Goal: Answer question/provide support: Share knowledge or assist other users

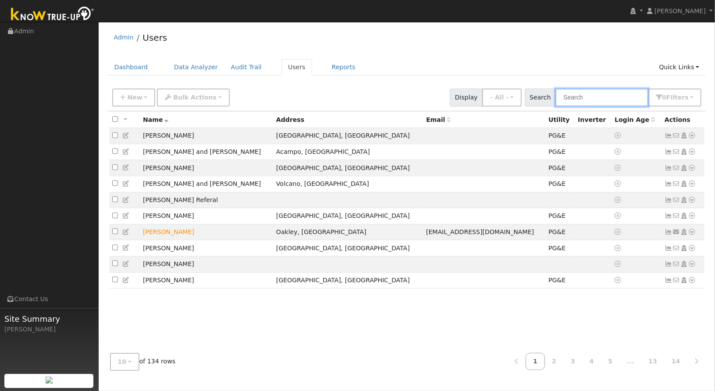
click at [598, 90] on input "text" at bounding box center [601, 98] width 93 height 18
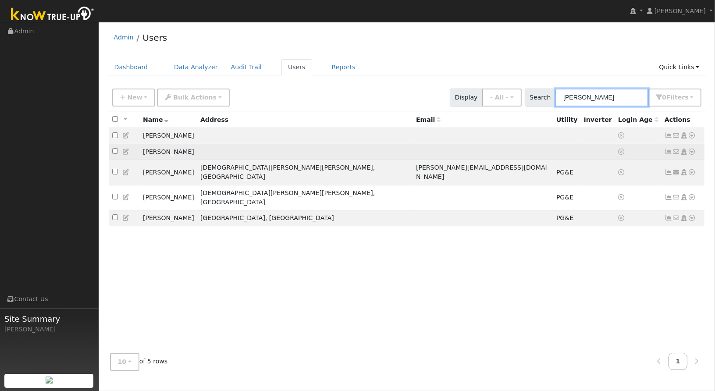
type input "john"
click at [692, 150] on icon at bounding box center [692, 152] width 8 height 6
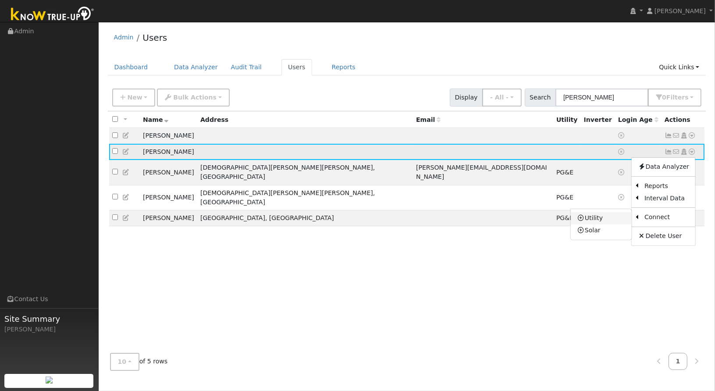
click at [618, 219] on link "Utility" at bounding box center [601, 218] width 61 height 12
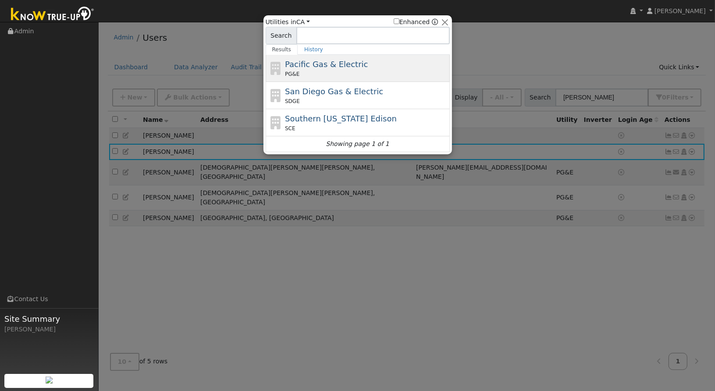
click at [327, 67] on span "Pacific Gas & Electric" at bounding box center [326, 64] width 83 height 9
